Goal: Task Accomplishment & Management: Use online tool/utility

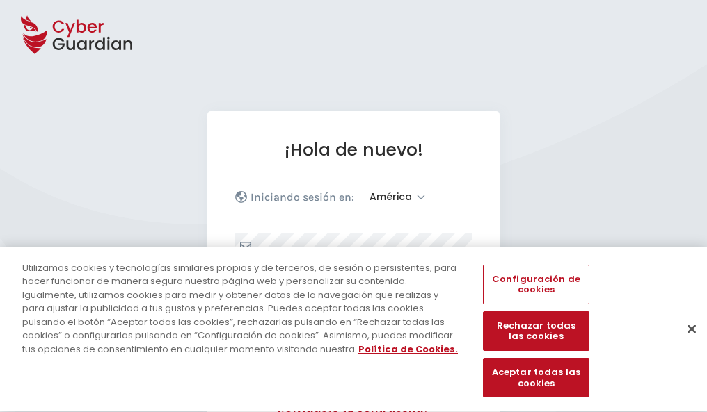
select select "América"
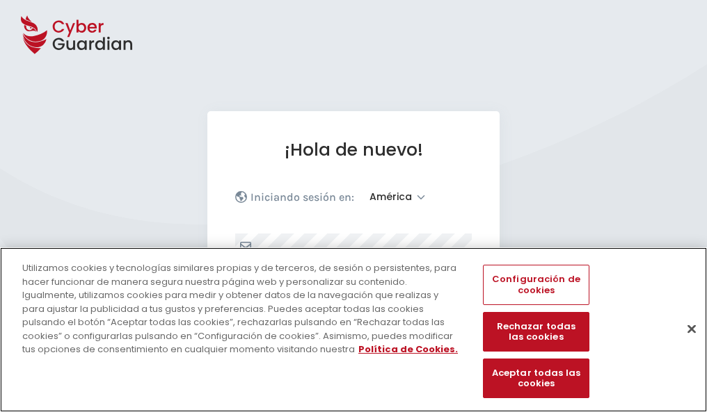
scroll to position [182, 0]
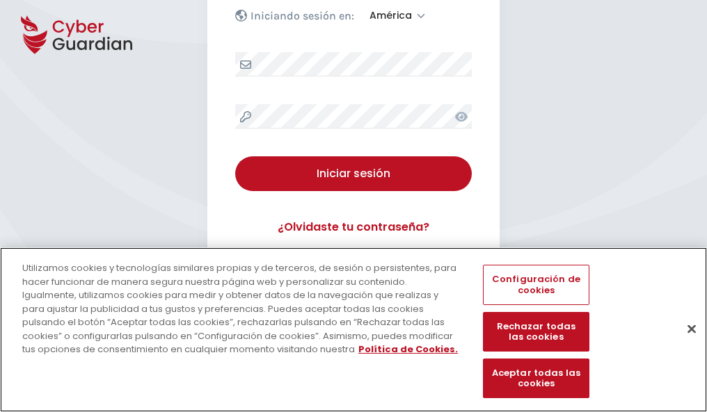
click at [684, 344] on button "Cerrar" at bounding box center [691, 329] width 31 height 31
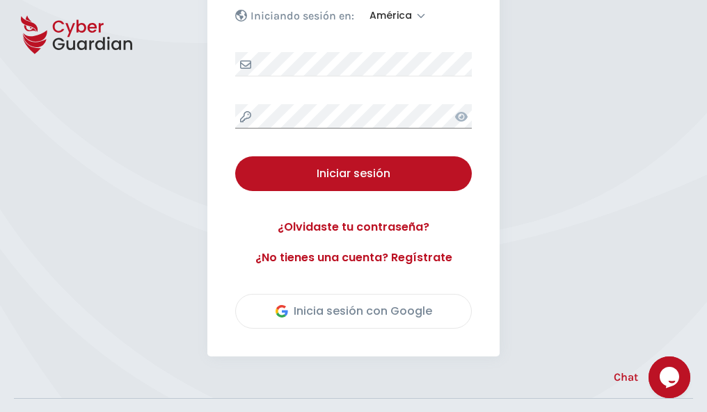
scroll to position [316, 0]
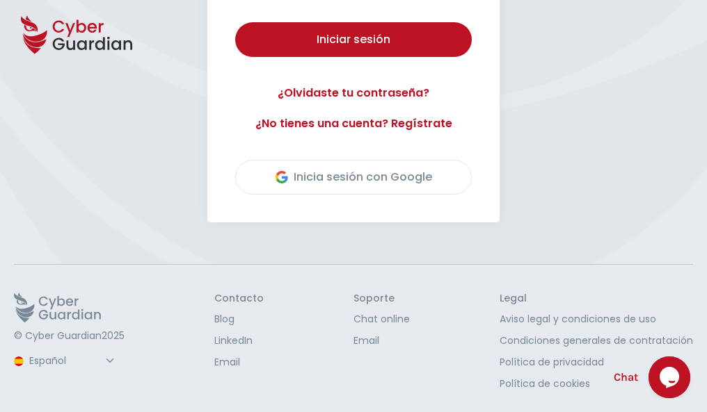
click at [235, 22] on button "Iniciar sesión" at bounding box center [353, 39] width 236 height 35
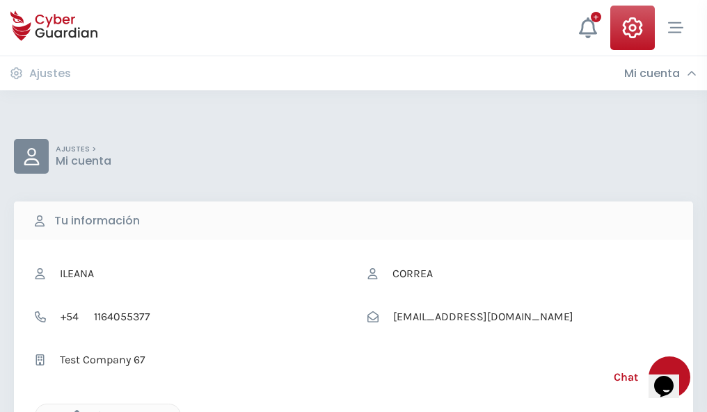
click at [73, 411] on icon "button" at bounding box center [73, 416] width 12 height 12
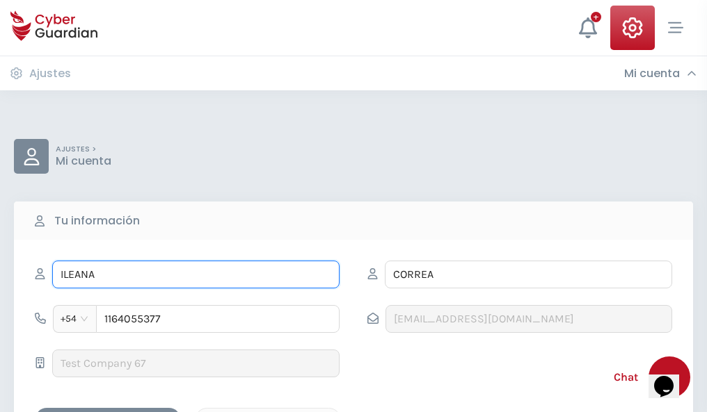
click at [195, 275] on input "ILEANA" at bounding box center [195, 275] width 287 height 28
type input "I"
type input "Juanito"
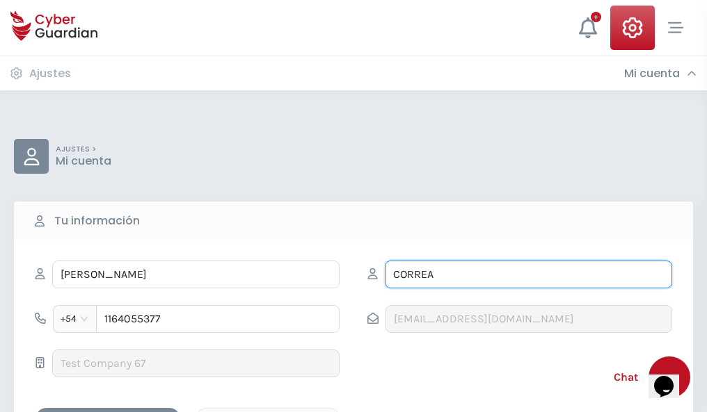
click at [528, 275] on input "CORREA" at bounding box center [528, 275] width 287 height 28
type input "C"
type input "Riera"
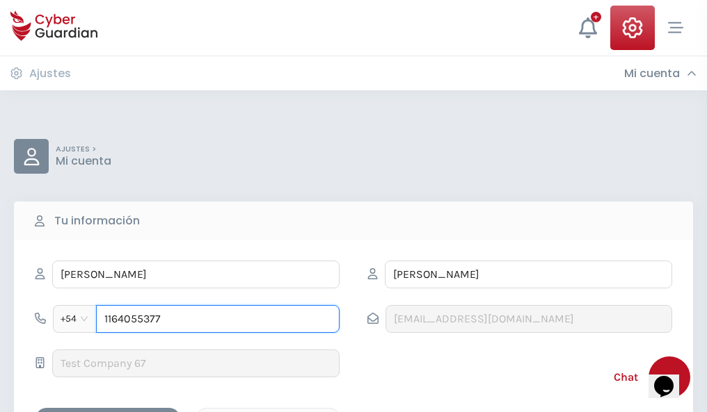
click at [218, 319] on input "1164055377" at bounding box center [217, 319] width 243 height 28
type input "1"
type input "4742335349"
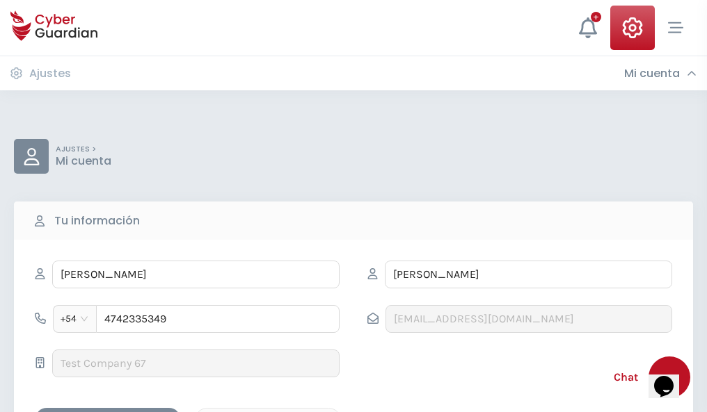
click at [268, 412] on div "Cancelar" at bounding box center [268, 420] width 124 height 17
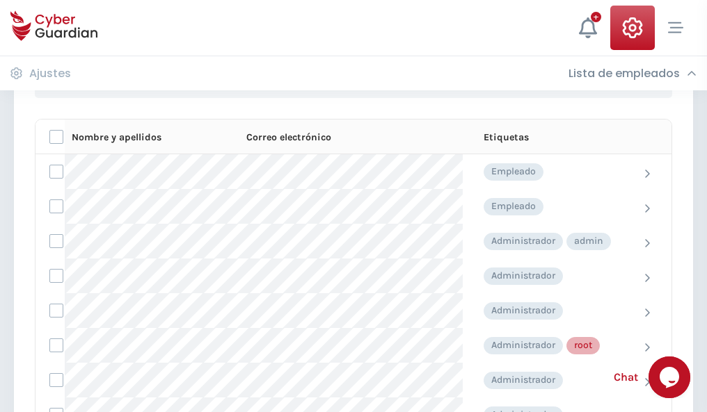
scroll to position [700, 0]
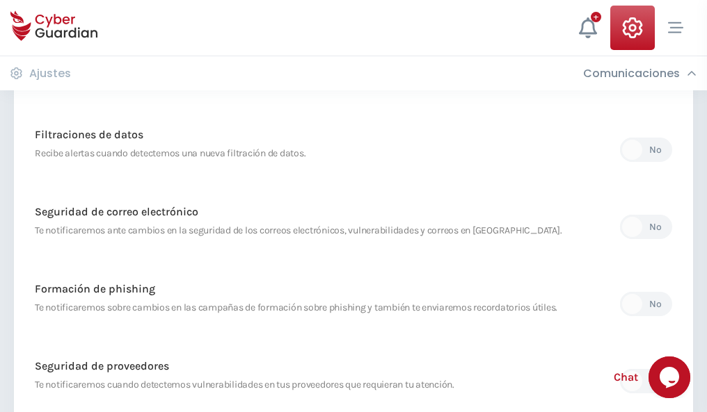
scroll to position [732, 0]
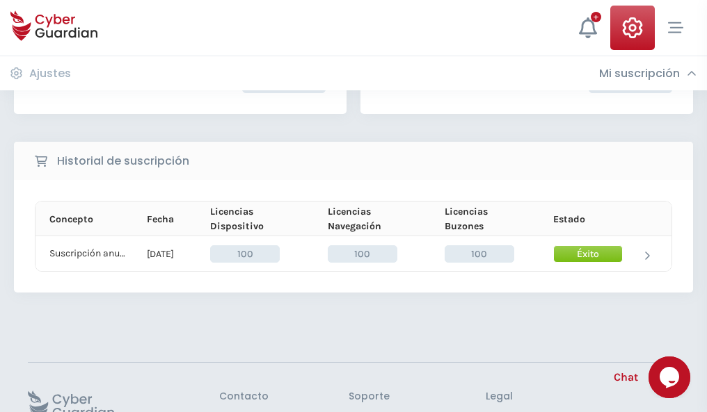
scroll to position [353, 0]
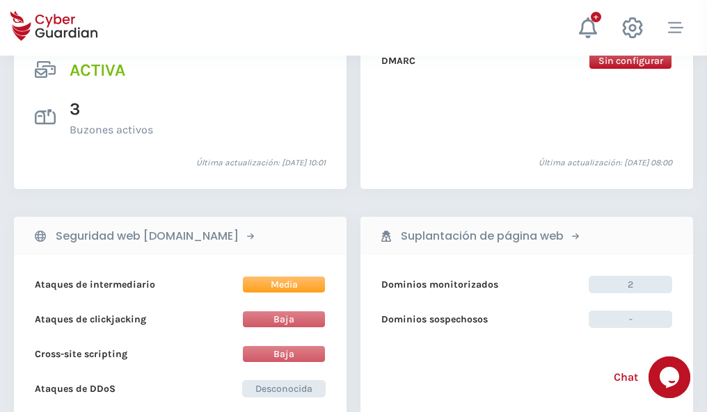
scroll to position [1413, 0]
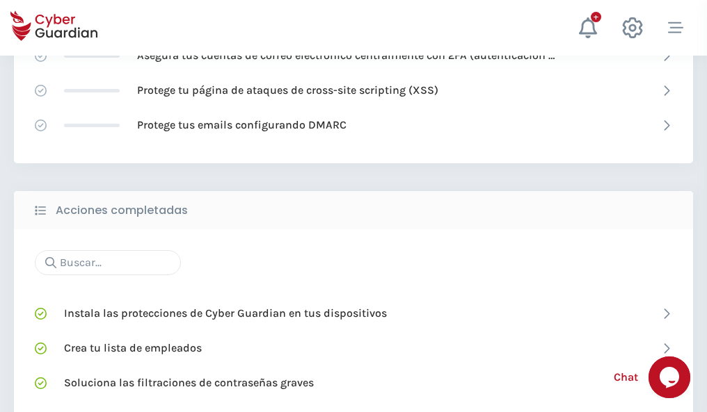
scroll to position [926, 0]
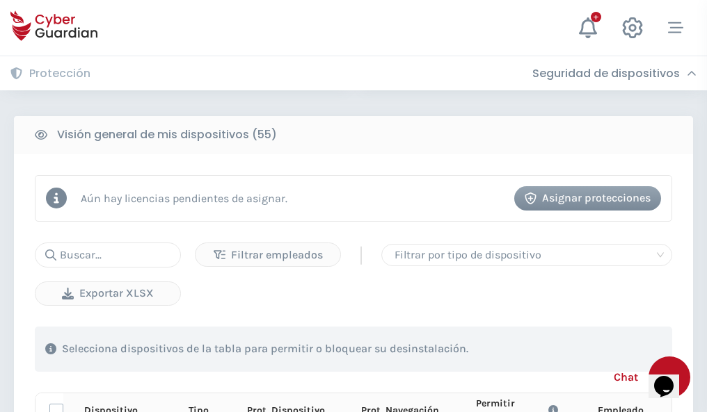
scroll to position [1229, 0]
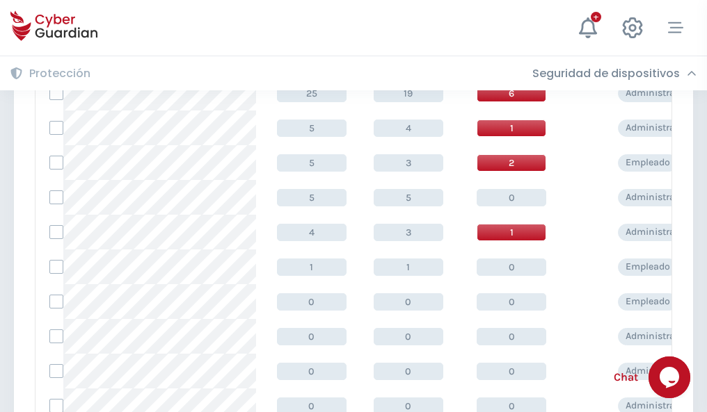
scroll to position [701, 0]
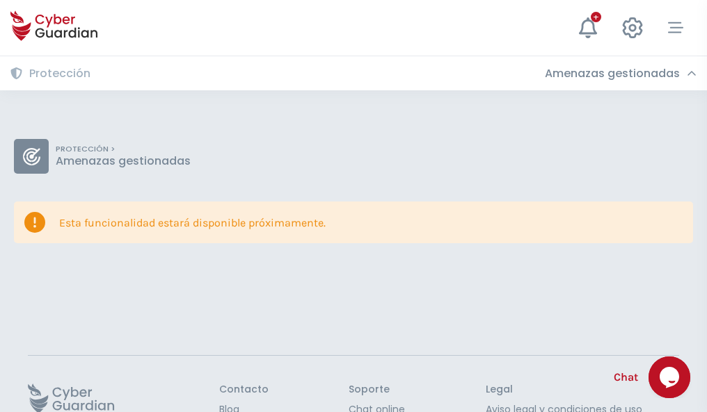
scroll to position [90, 0]
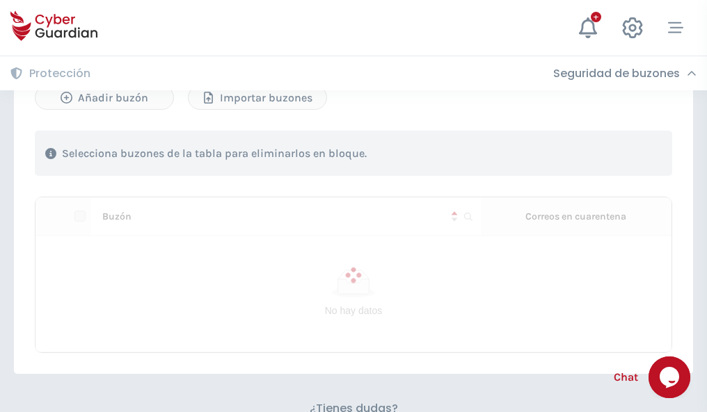
scroll to position [595, 0]
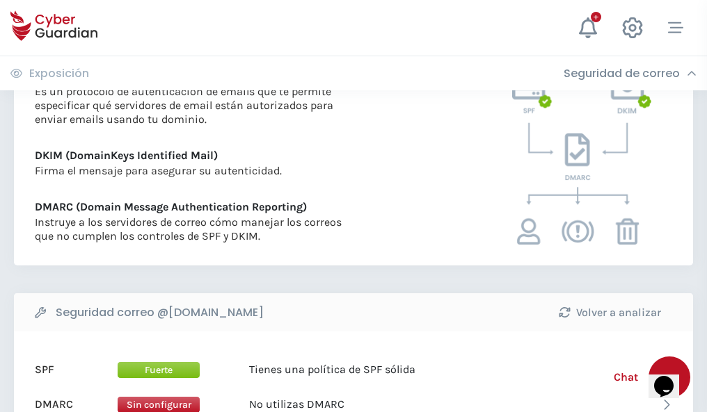
scroll to position [750, 0]
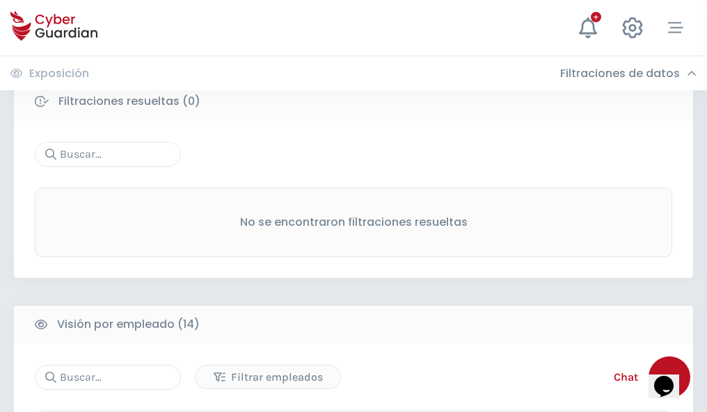
scroll to position [1256, 0]
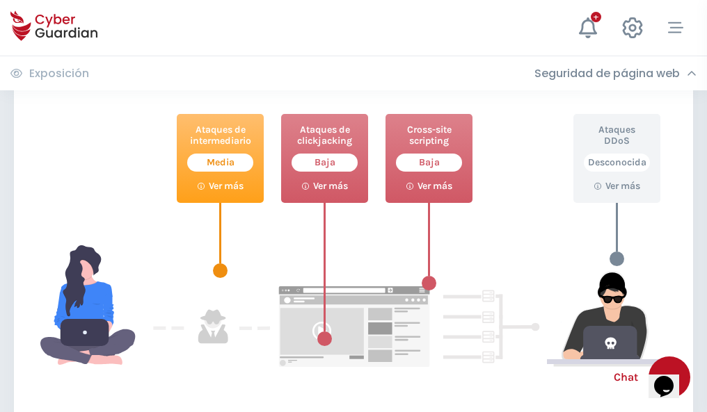
scroll to position [757, 0]
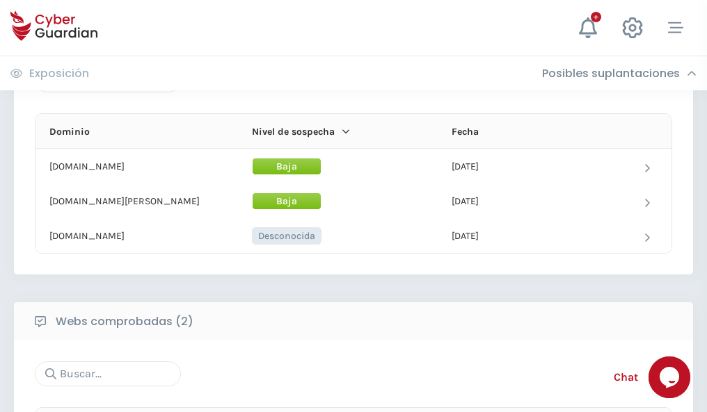
scroll to position [835, 0]
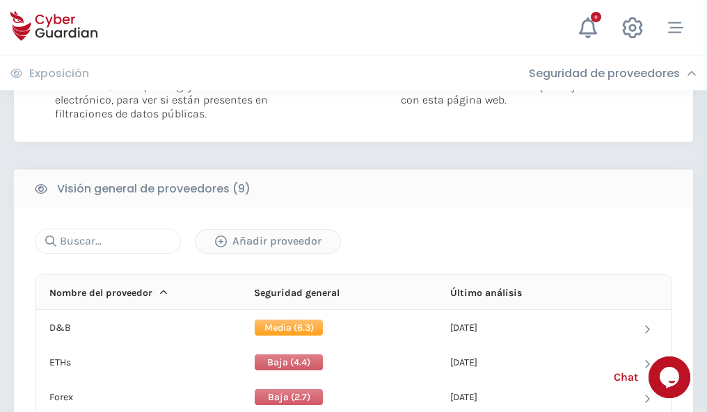
scroll to position [1001, 0]
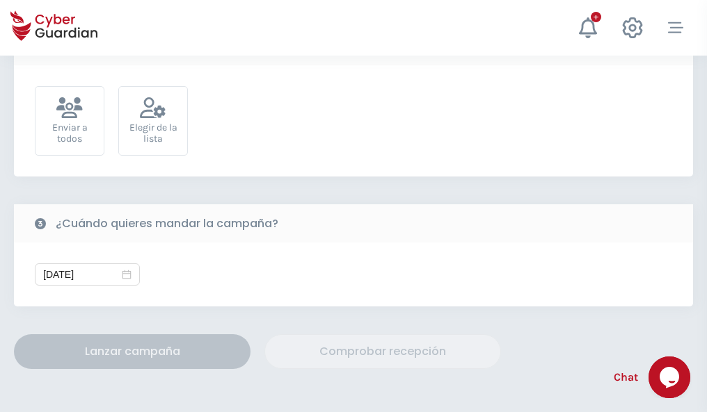
scroll to position [509, 0]
